Goal: Find specific page/section

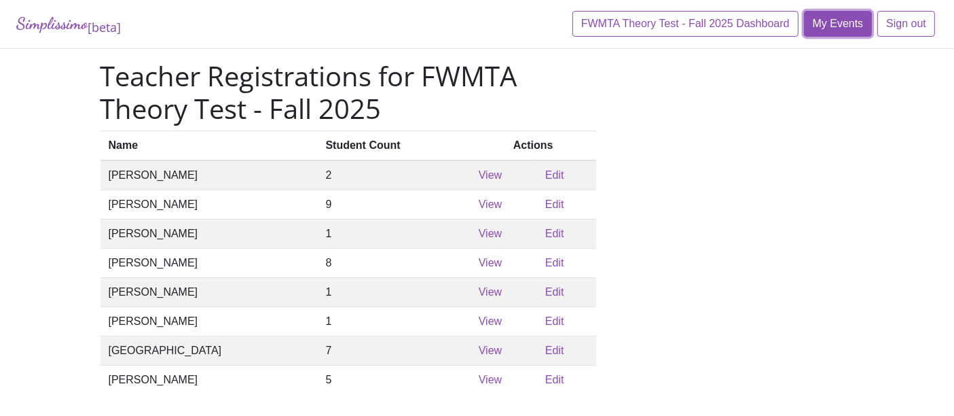
click at [847, 27] on link "My Events" at bounding box center [838, 24] width 69 height 26
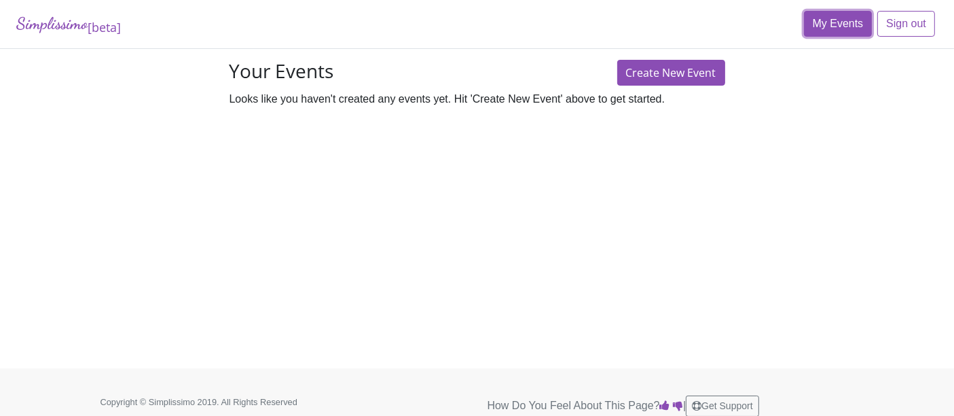
click at [843, 28] on link "My Events" at bounding box center [838, 24] width 69 height 26
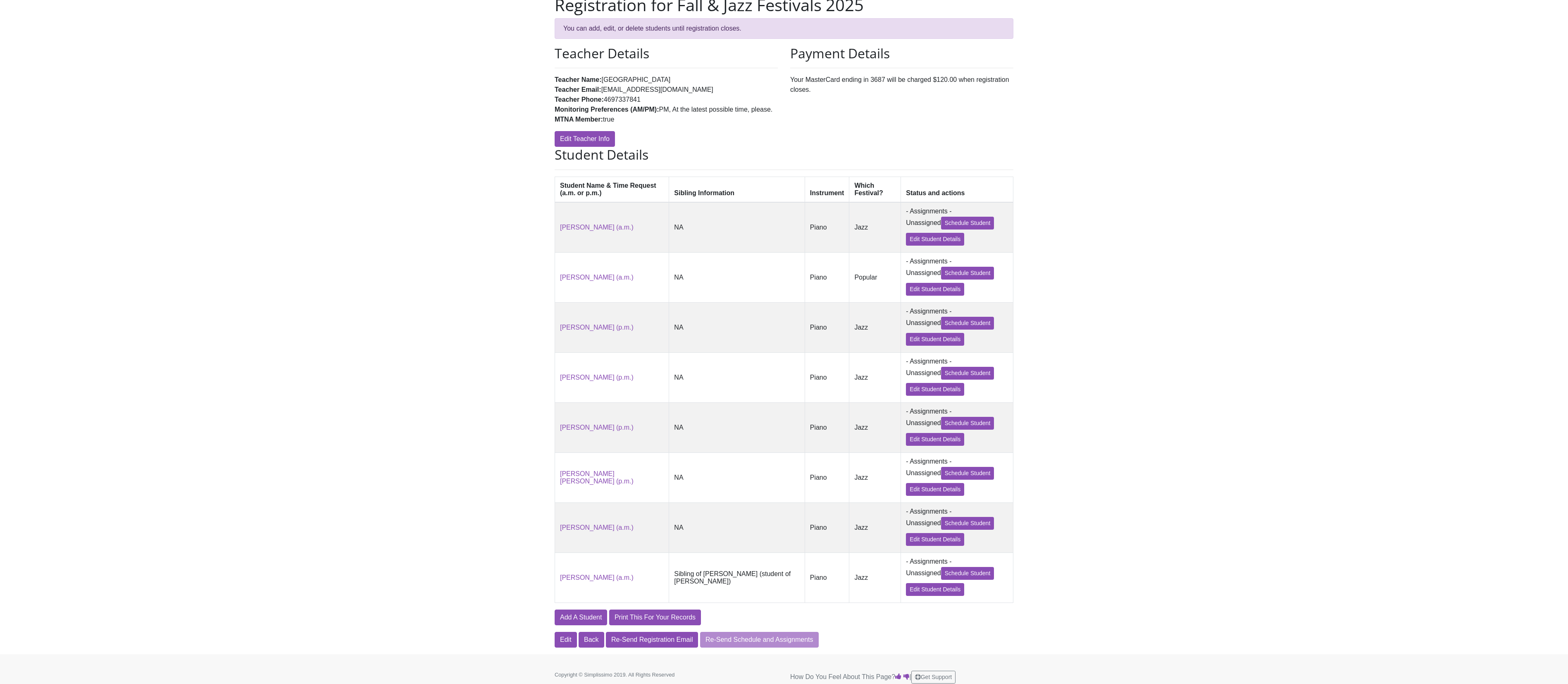
scroll to position [32, 0]
